Goal: Task Accomplishment & Management: Manage account settings

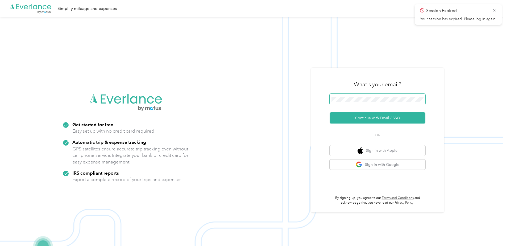
click at [369, 95] on span at bounding box center [377, 99] width 96 height 11
click at [372, 119] on button "Continue with Email / SSO" at bounding box center [377, 117] width 96 height 11
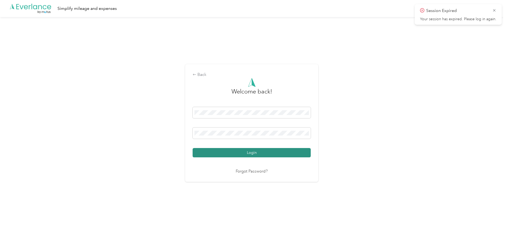
click at [253, 150] on button "Login" at bounding box center [251, 152] width 118 height 9
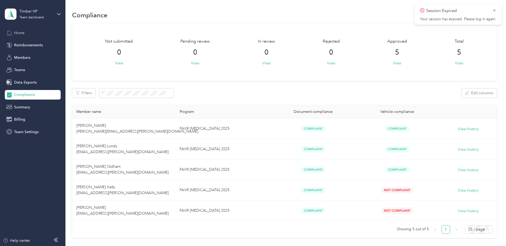
drag, startPoint x: 14, startPoint y: 28, endPoint x: 42, endPoint y: 34, distance: 28.6
click at [14, 28] on div "Timber HP Team dashboard Home Reimbursements Members Teams Data Exports Complia…" at bounding box center [33, 68] width 56 height 136
click at [25, 31] on div "Home" at bounding box center [33, 33] width 56 height 10
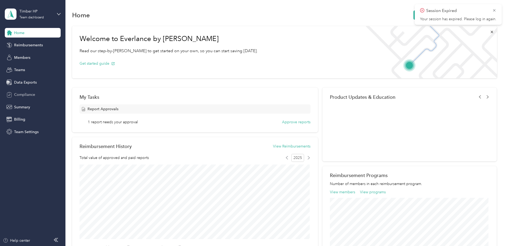
click at [26, 93] on span "Compliance" at bounding box center [24, 95] width 21 height 6
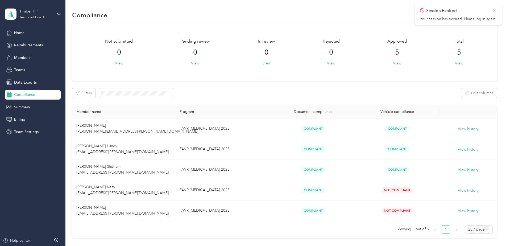
click at [495, 10] on icon at bounding box center [494, 10] width 4 height 5
